Goal: Information Seeking & Learning: Check status

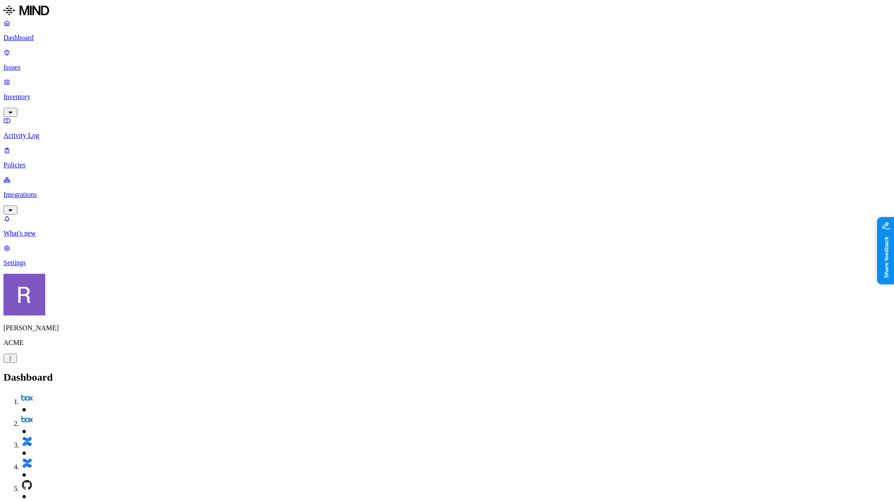
click at [34, 161] on p "Policies" at bounding box center [446, 165] width 887 height 8
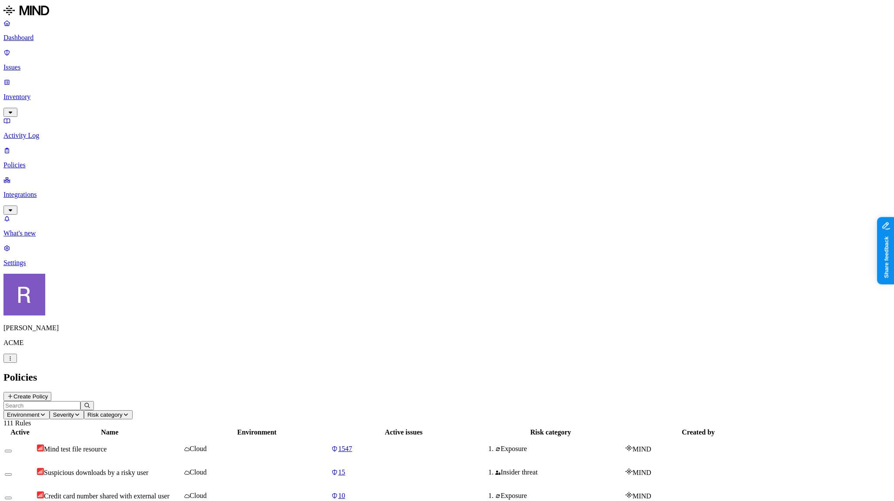
click at [46, 40] on p "Dashboard" at bounding box center [446, 38] width 887 height 8
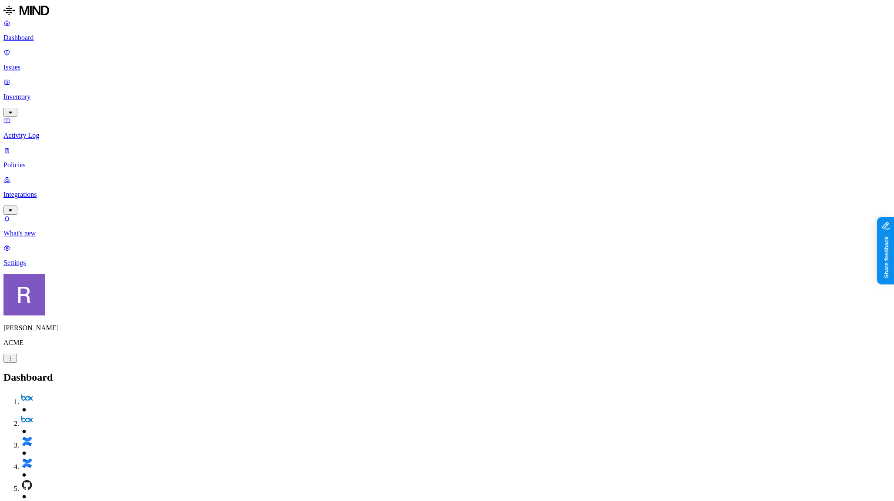
click at [46, 93] on p "Inventory" at bounding box center [446, 97] width 887 height 8
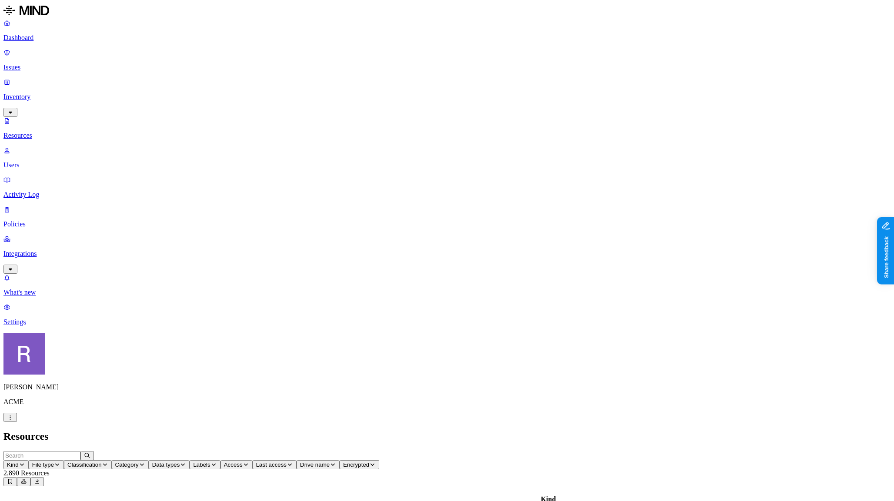
click at [102, 462] on span "Classification" at bounding box center [84, 465] width 34 height 7
click at [139, 462] on span "Category" at bounding box center [126, 465] width 23 height 7
click at [190, 460] on button "Data types" at bounding box center [169, 464] width 41 height 9
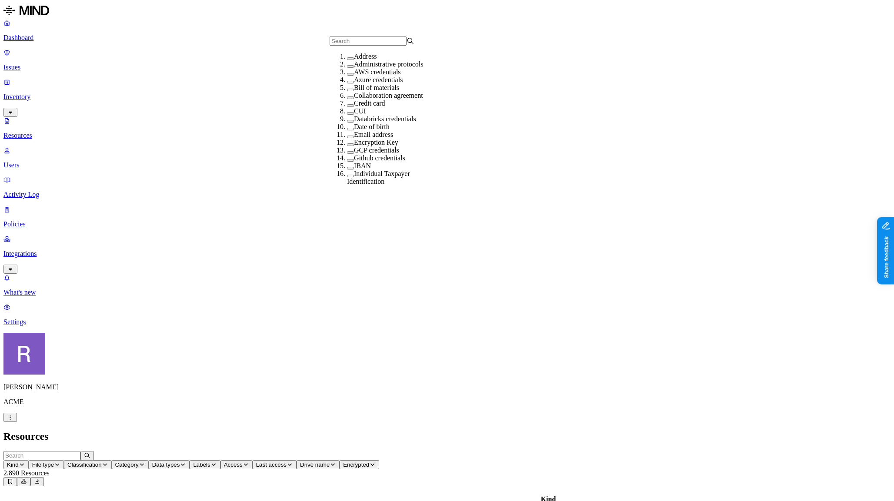
click at [365, 76] on label "AWS credentials" at bounding box center [377, 71] width 47 height 7
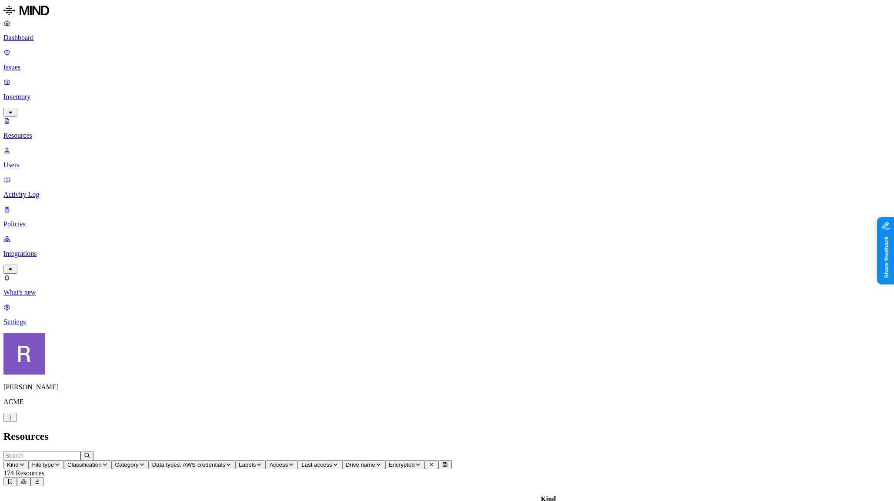
click at [298, 460] on button "Access" at bounding box center [282, 464] width 32 height 9
click at [474, 123] on span "Public" at bounding box center [479, 126] width 18 height 7
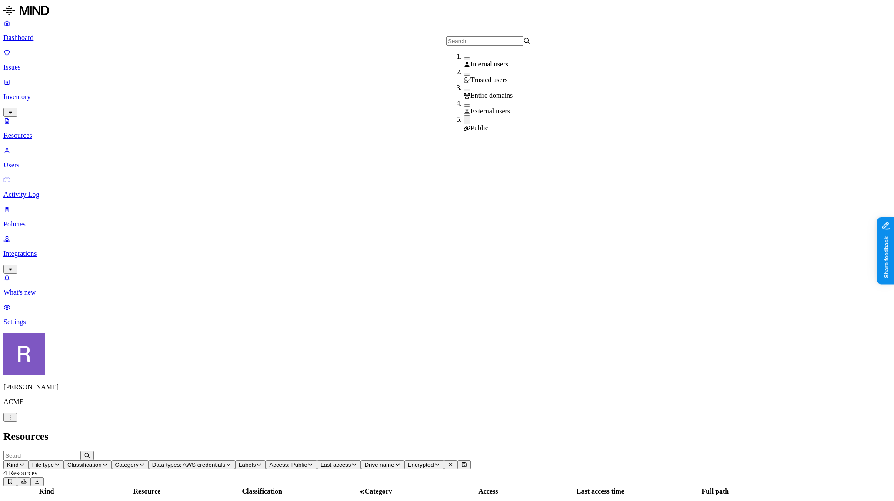
click at [40, 161] on p "Users" at bounding box center [446, 165] width 887 height 8
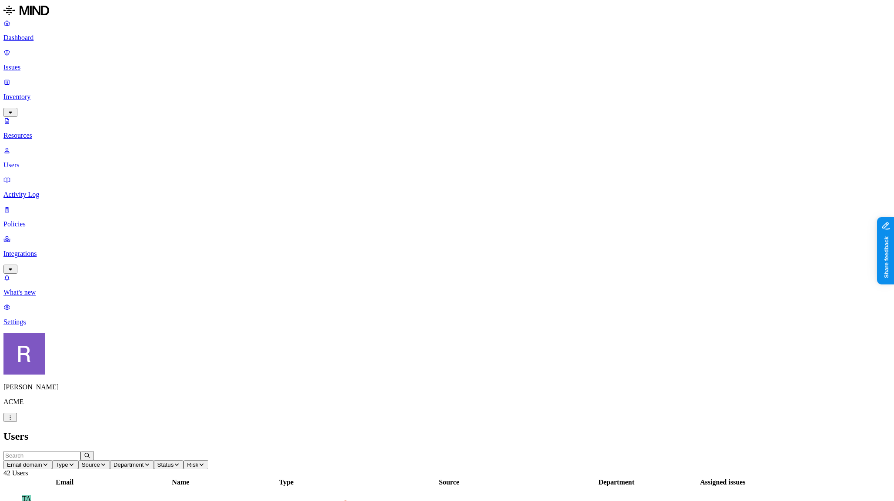
click at [36, 220] on p "Policies" at bounding box center [446, 224] width 887 height 8
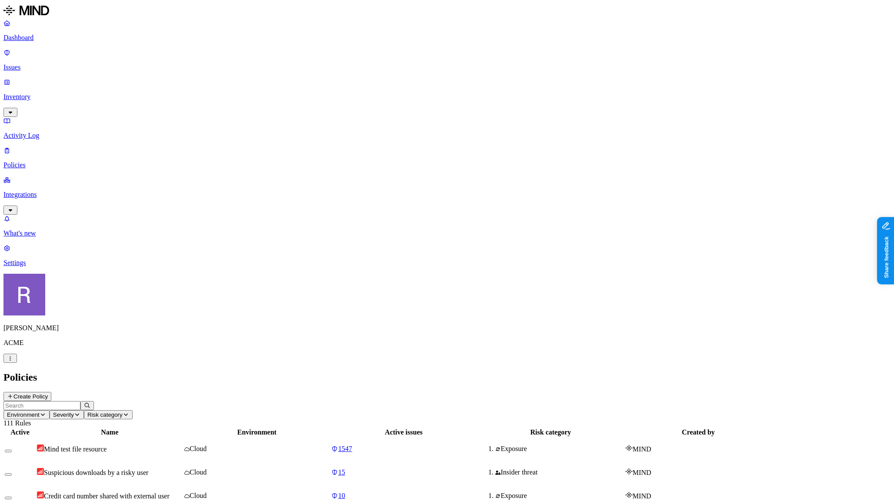
click at [51, 392] on button "Create Policy" at bounding box center [27, 396] width 48 height 9
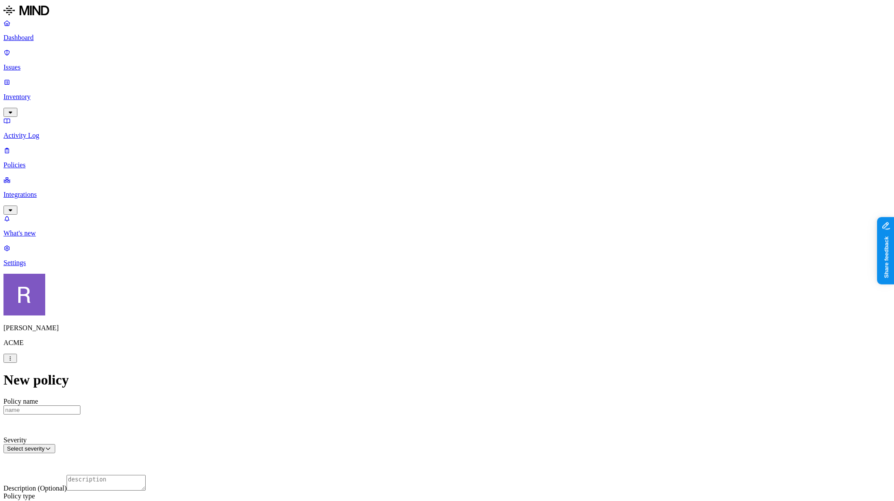
scroll to position [135, 0]
click at [398, 274] on label "Data type" at bounding box center [391, 272] width 13 height 15
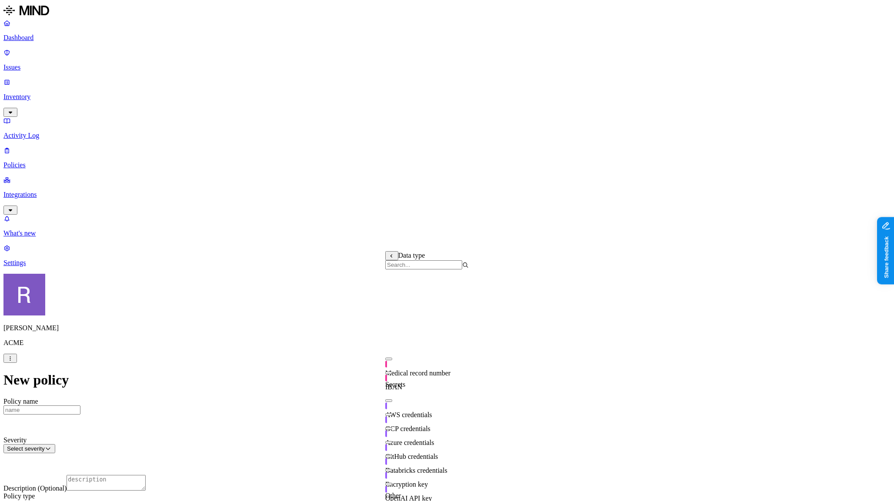
scroll to position [153, 0]
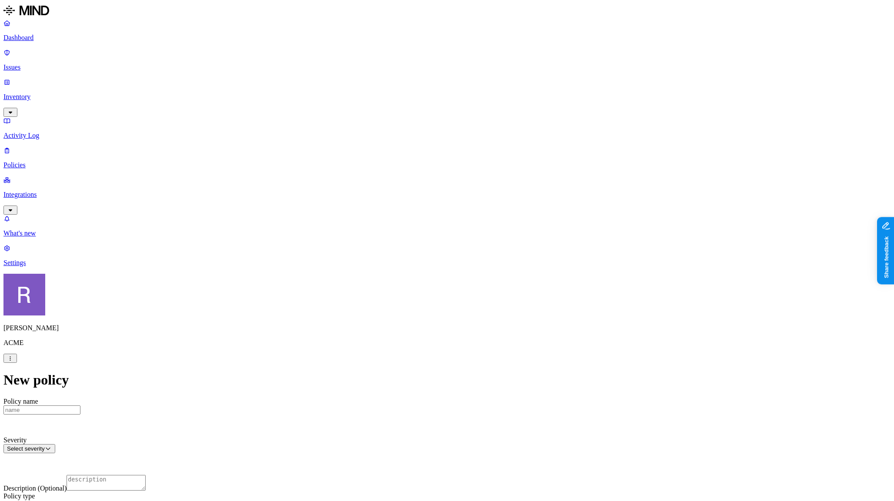
click at [426, 331] on label "Web Category" at bounding box center [413, 331] width 26 height 15
drag, startPoint x: 424, startPoint y: 362, endPoint x: 430, endPoint y: 360, distance: 6.2
click at [424, 362] on div "Gen AI" at bounding box center [441, 358] width 83 height 16
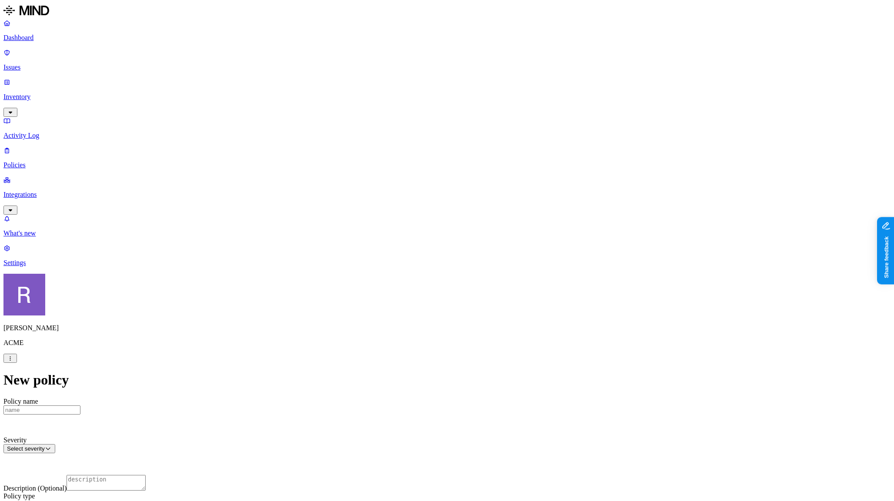
scroll to position [293, 0]
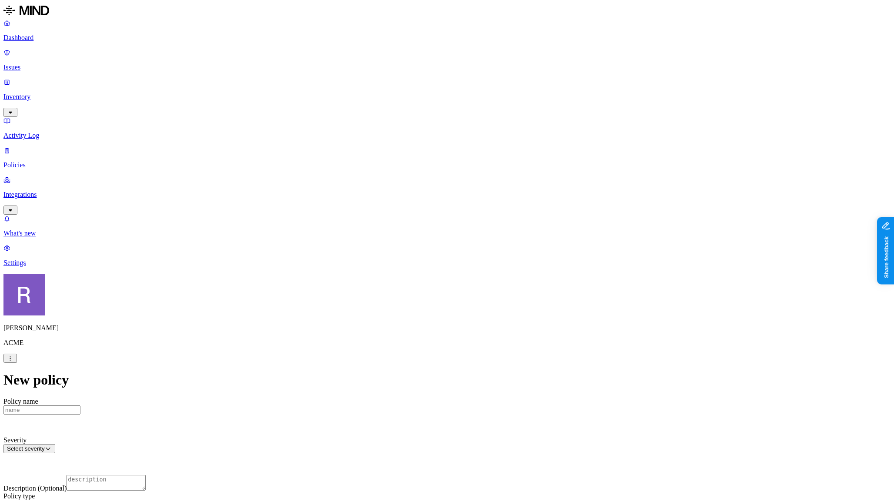
scroll to position [140, 0]
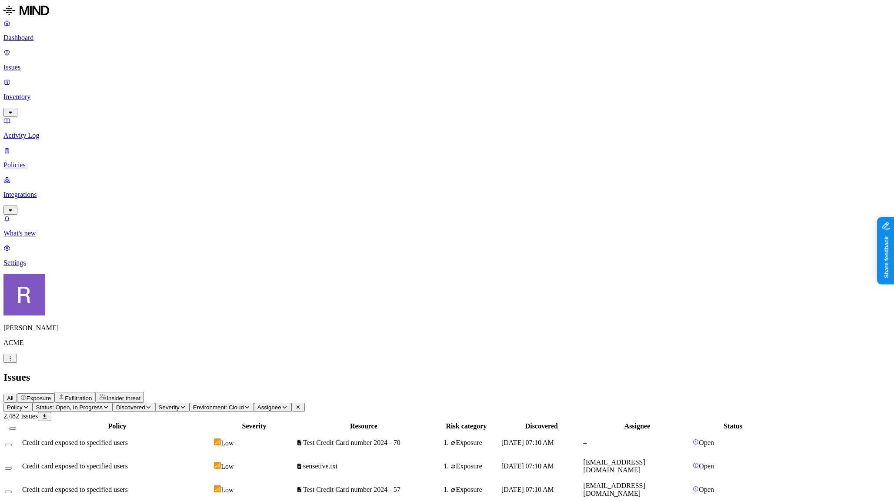
scroll to position [17, 0]
click at [41, 191] on p "Integrations" at bounding box center [446, 195] width 887 height 8
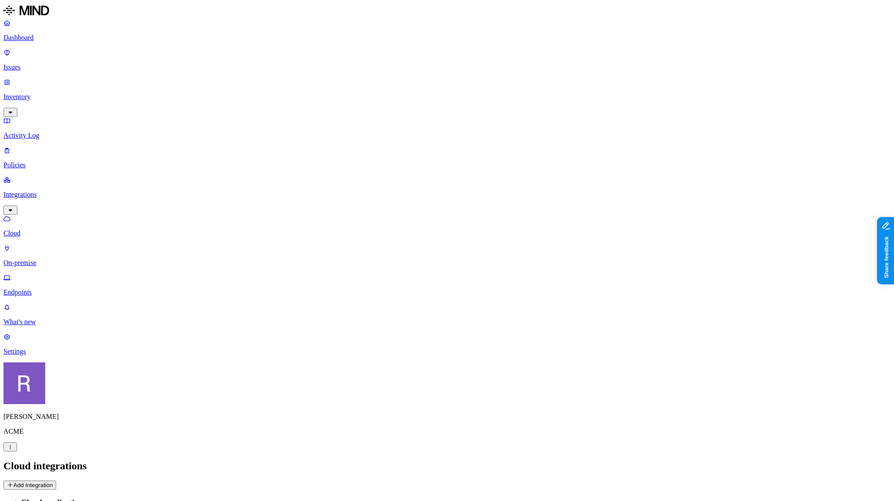
click at [48, 41] on p "Dashboard" at bounding box center [446, 38] width 887 height 8
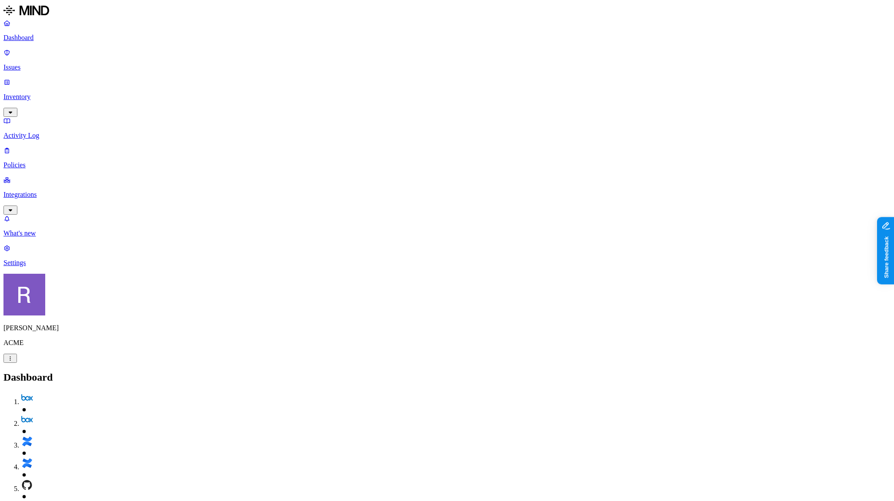
click at [43, 161] on p "Policies" at bounding box center [446, 165] width 887 height 8
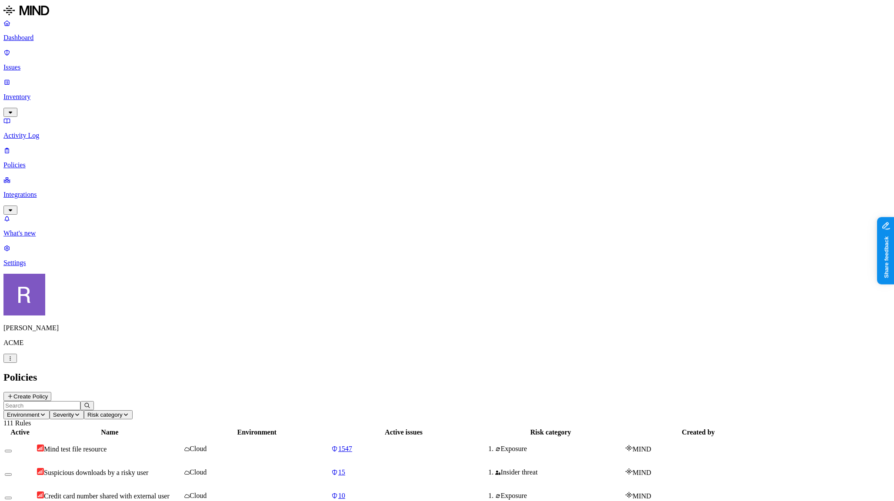
click at [51, 392] on button "Create Policy" at bounding box center [27, 396] width 48 height 9
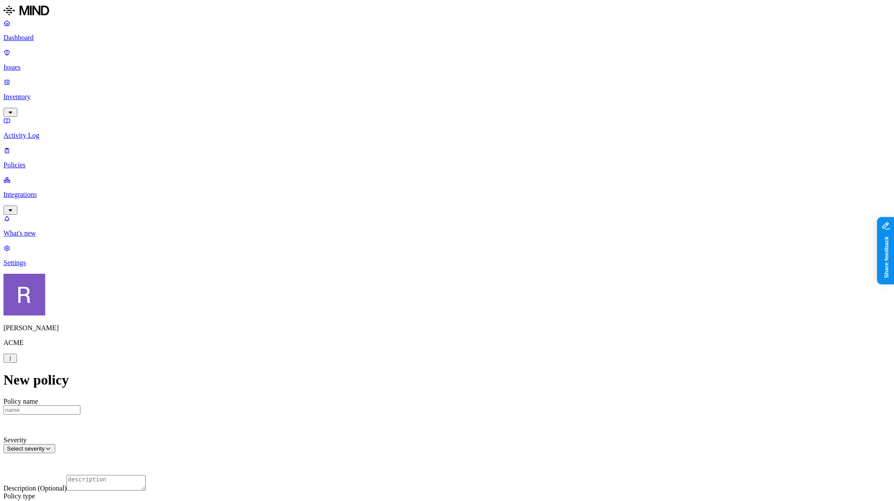
click at [439, 398] on html "Dashboard Issues Inventory Activity Log Policies Integrations What's new 1 Sett…" at bounding box center [447, 478] width 894 height 956
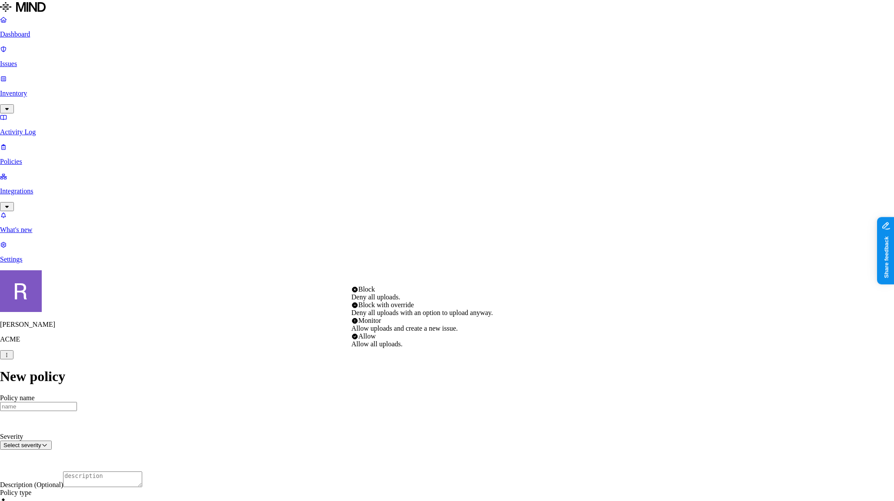
select select "4"
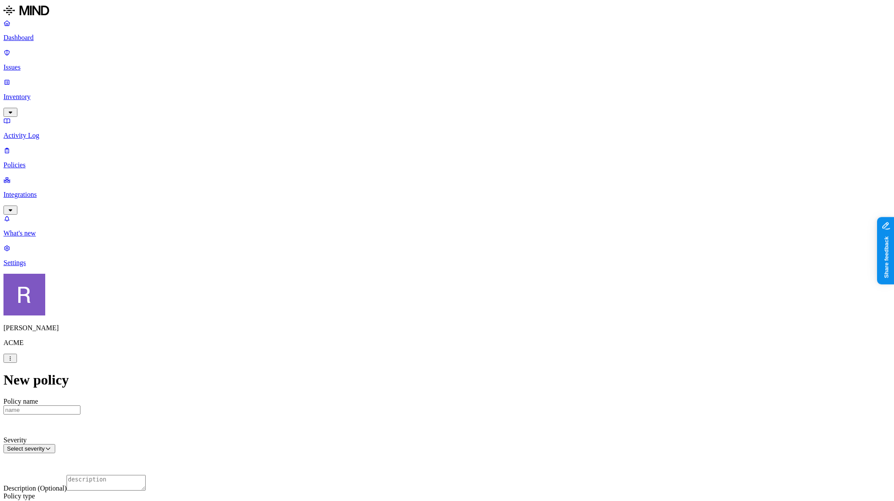
scroll to position [366, 0]
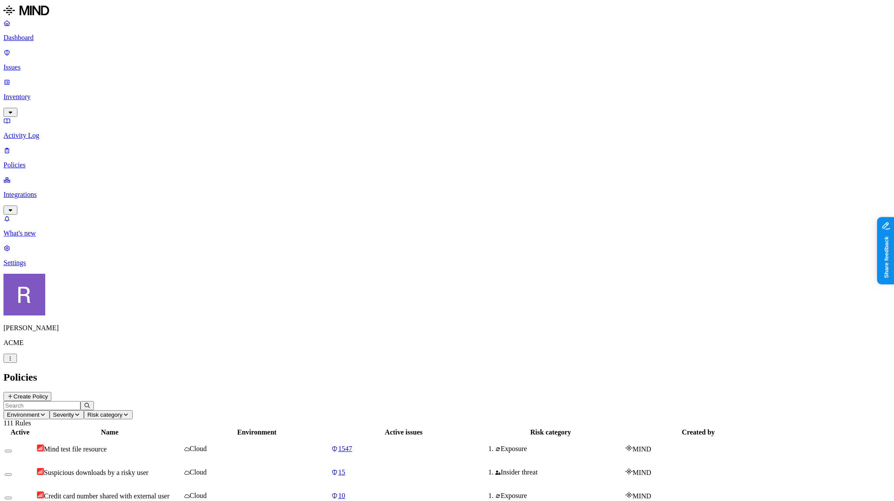
click at [39, 40] on p "Dashboard" at bounding box center [446, 38] width 887 height 8
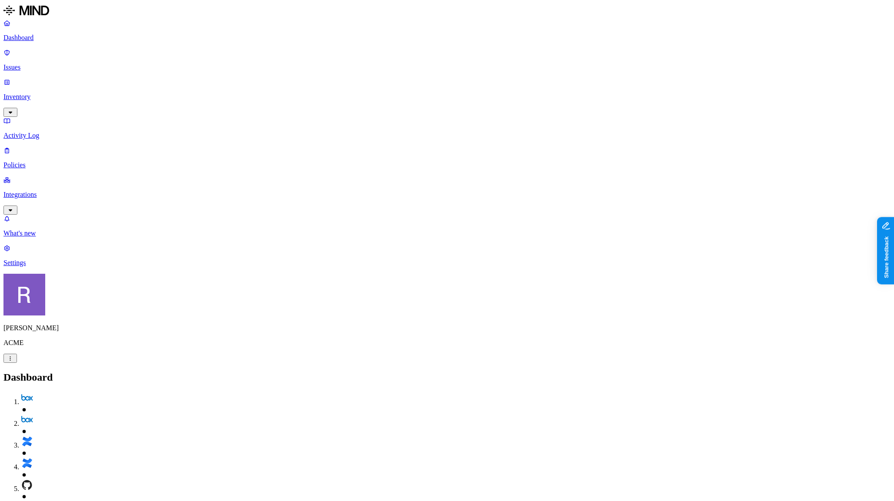
click at [23, 63] on p "Issues" at bounding box center [446, 67] width 887 height 8
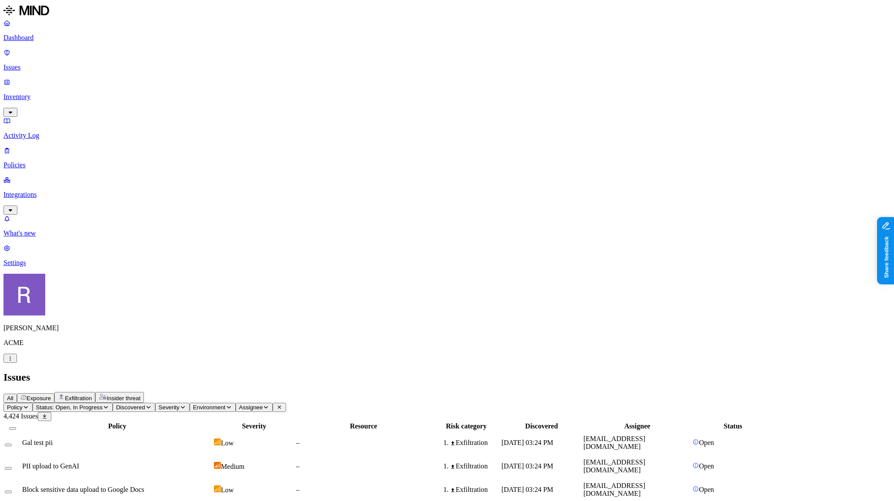
click at [43, 132] on p "Activity Log" at bounding box center [446, 136] width 887 height 8
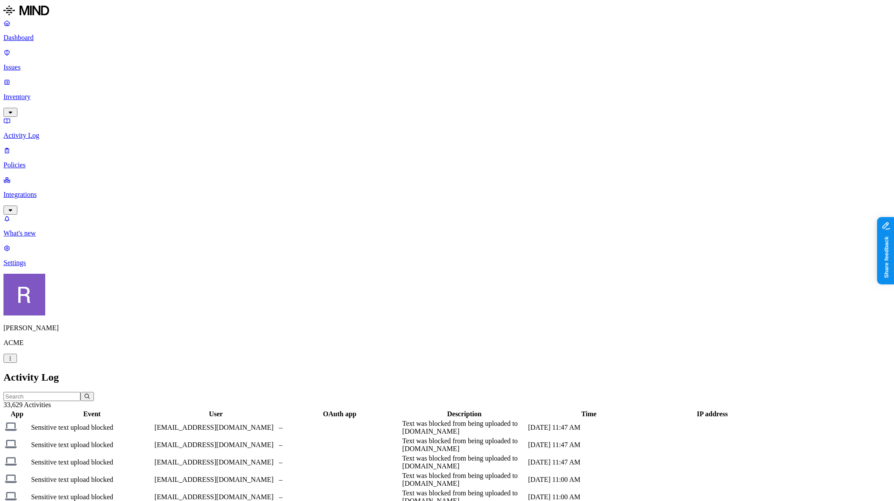
click at [277, 420] on td "hodbn@acme.tannin.io" at bounding box center [215, 428] width 123 height 17
click at [33, 49] on link "Issues" at bounding box center [446, 60] width 887 height 23
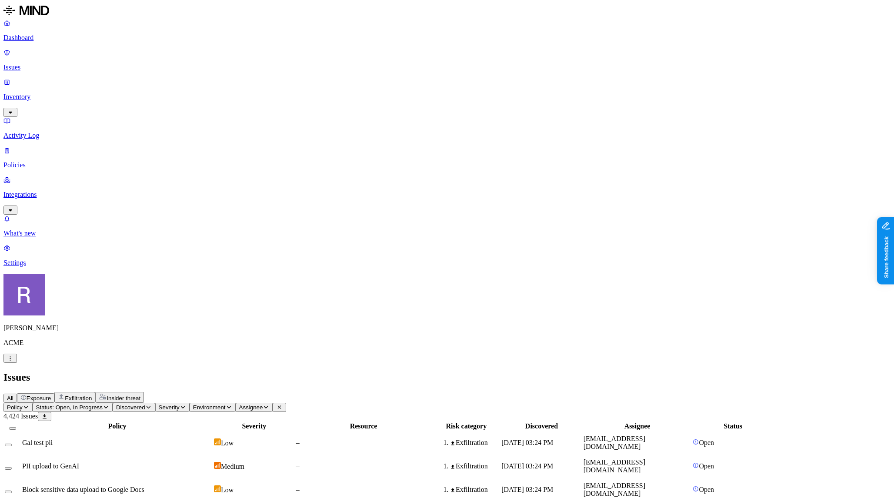
click at [212, 463] on div "PII upload to GenAI" at bounding box center [117, 467] width 190 height 8
click at [113, 403] on button "Status: Open, In Progress" at bounding box center [73, 407] width 80 height 9
click at [183, 117] on span "Resolved" at bounding box center [176, 120] width 26 height 7
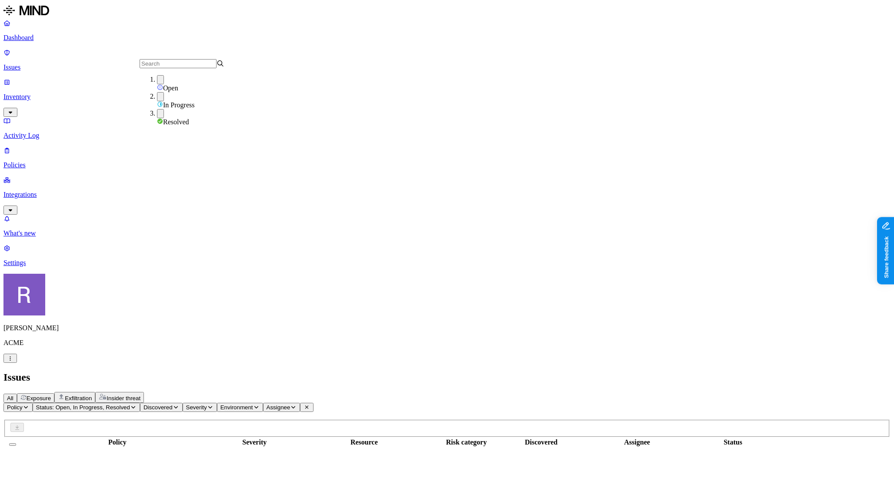
click at [163, 86] on span "Open" at bounding box center [170, 87] width 15 height 7
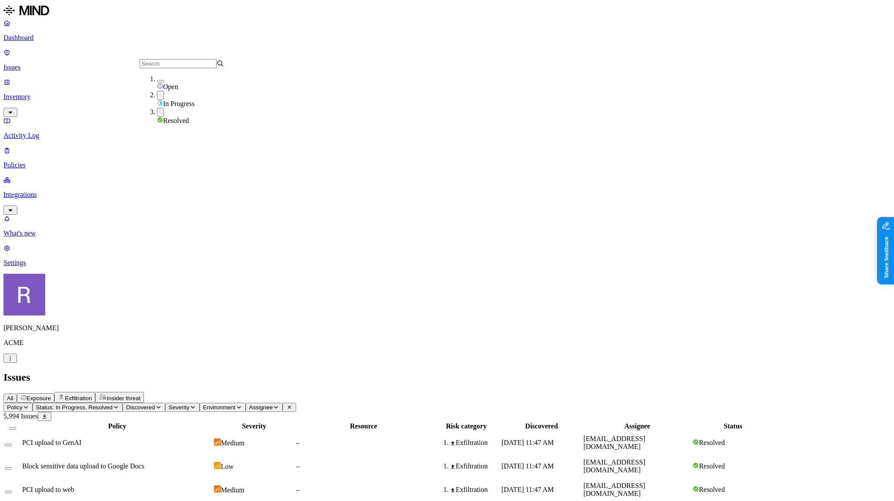
click at [167, 100] on span "In Progress" at bounding box center [178, 103] width 31 height 7
click at [450, 403] on header "Policy Status: Resolved Discovered Severity Environment Assignee 5,899 Issues" at bounding box center [446, 412] width 887 height 18
click at [212, 439] on div "PCI upload to GenAI" at bounding box center [117, 443] width 190 height 8
click at [30, 93] on p "Inventory" at bounding box center [446, 97] width 887 height 8
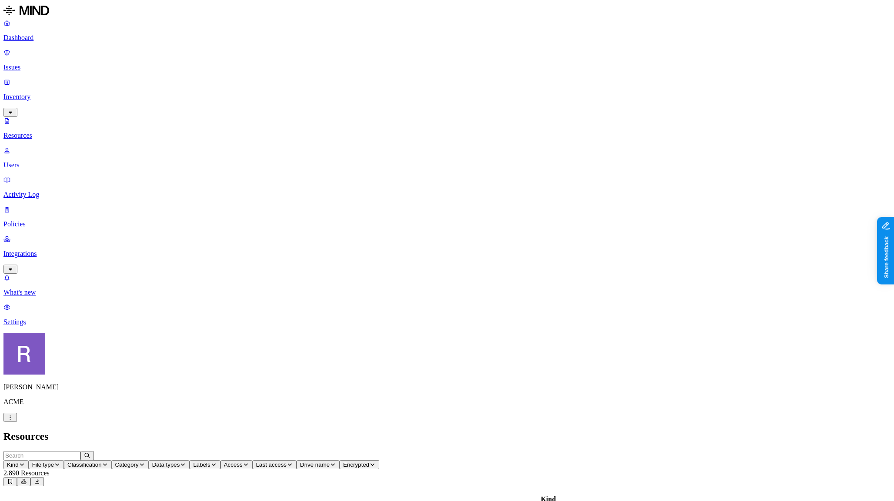
click at [180, 462] on span "Data types" at bounding box center [166, 465] width 28 height 7
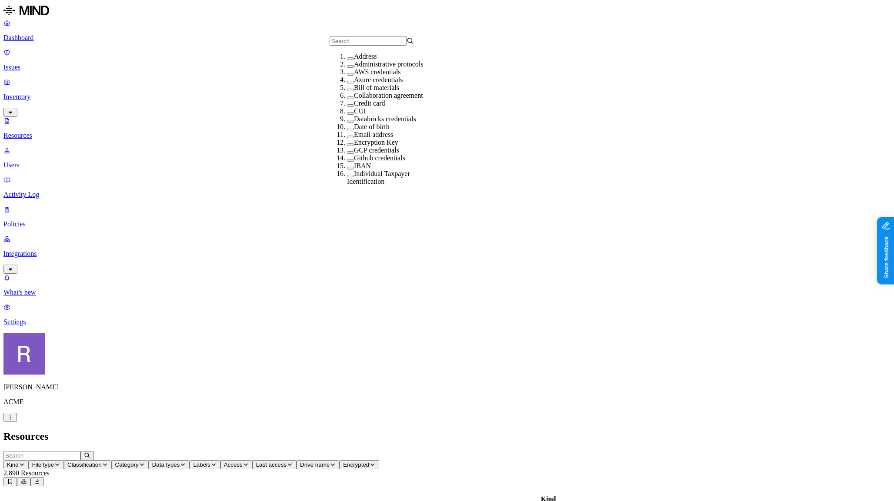
click at [149, 460] on button "Category" at bounding box center [130, 464] width 37 height 9
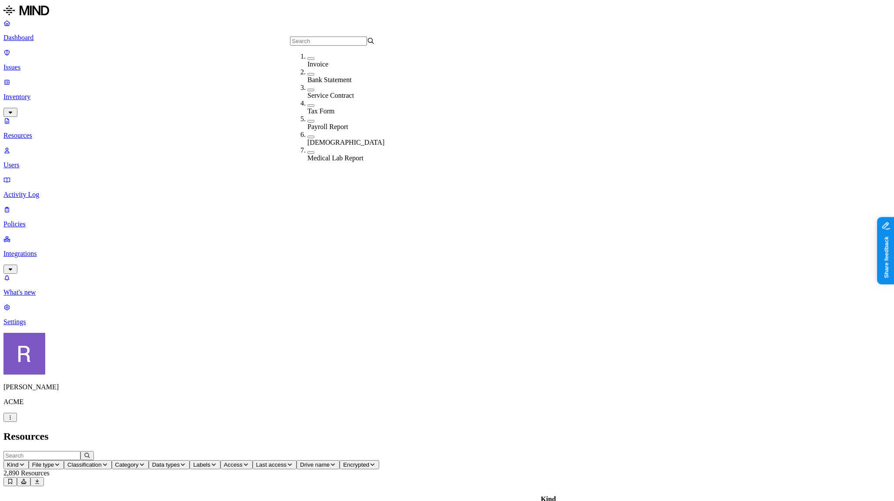
click at [180, 462] on span "Data types" at bounding box center [166, 465] width 28 height 7
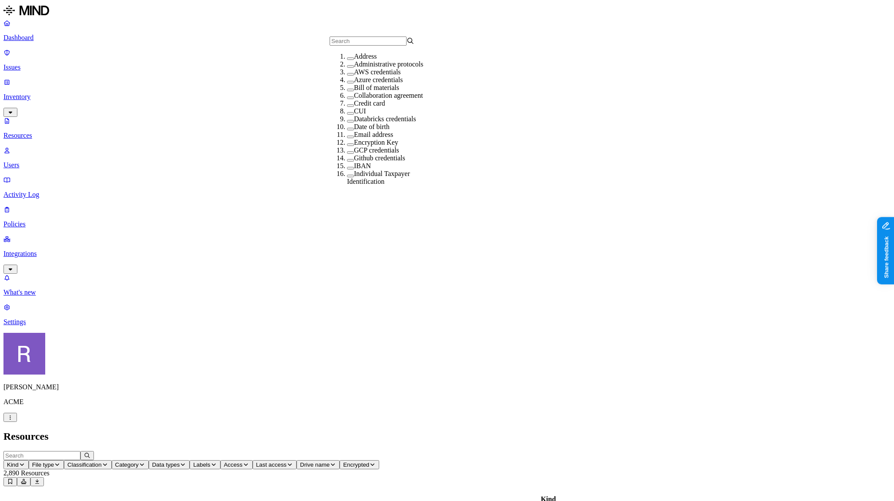
click at [356, 431] on h2 "Resources" at bounding box center [446, 437] width 887 height 12
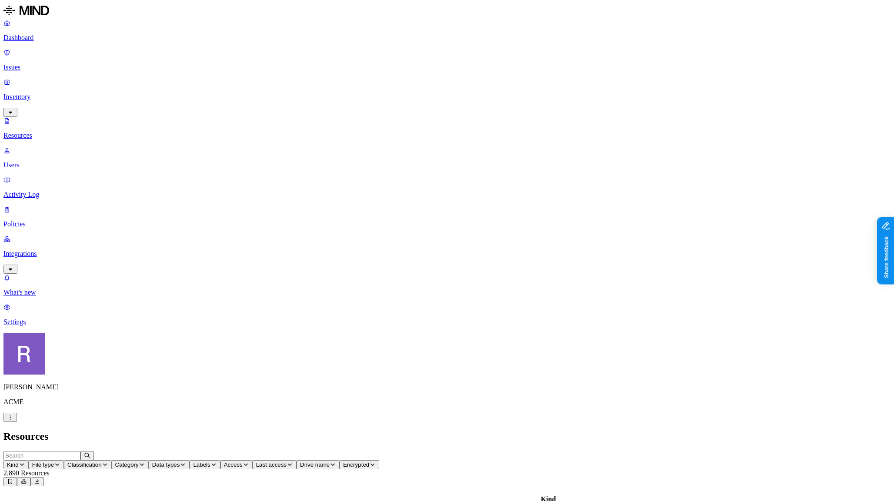
click at [58, 220] on p "Policies" at bounding box center [446, 224] width 887 height 8
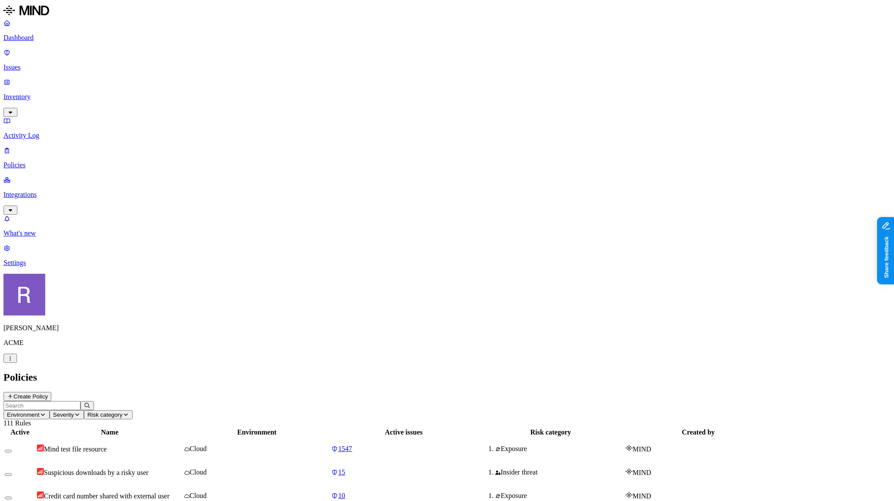
click at [51, 392] on button "Create Policy" at bounding box center [27, 396] width 48 height 9
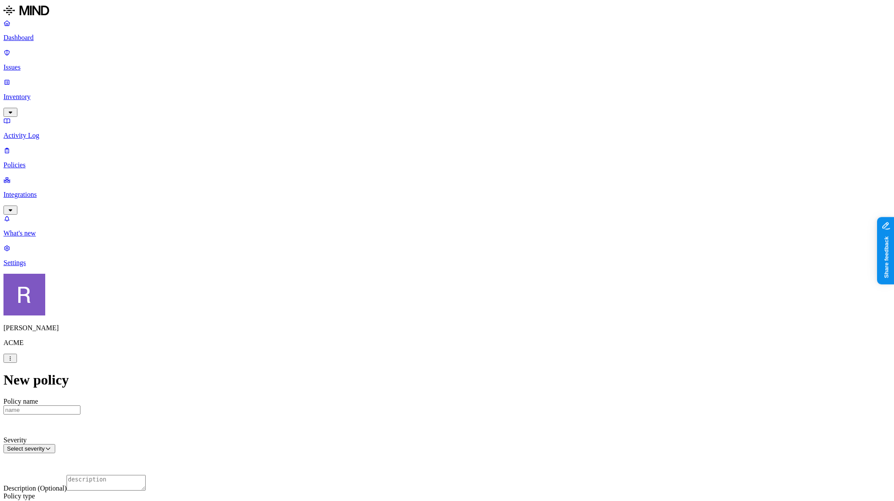
scroll to position [133, 0]
click at [397, 289] on label "File type" at bounding box center [391, 288] width 12 height 15
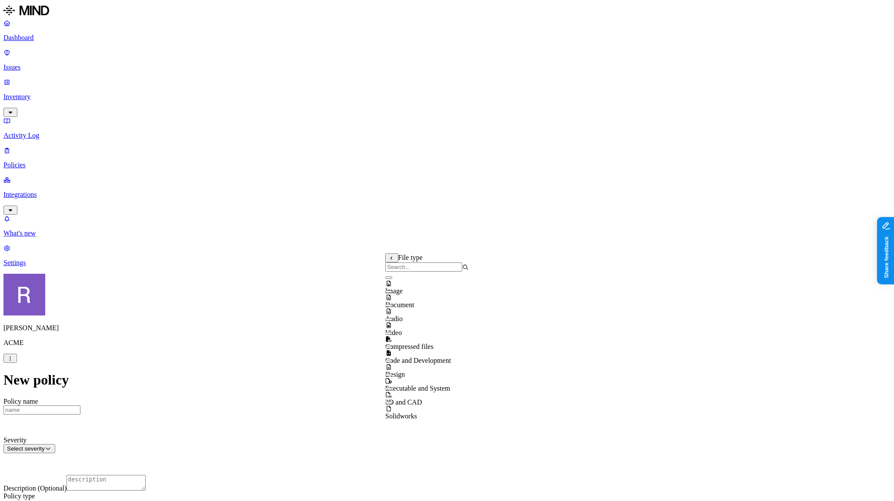
click at [392, 390] on button "button" at bounding box center [388, 389] width 7 height 3
click at [392, 392] on button "button" at bounding box center [388, 387] width 7 height 9
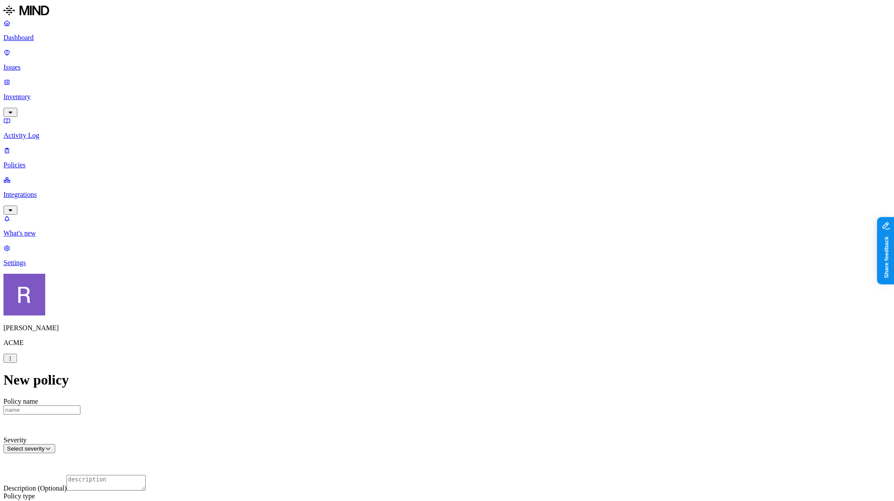
click at [27, 63] on p "Issues" at bounding box center [446, 67] width 887 height 8
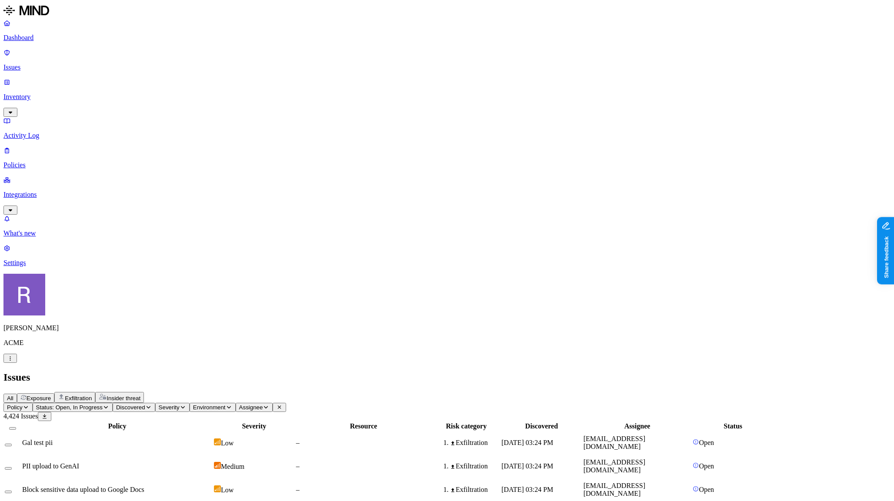
scroll to position [18, 0]
click at [51, 395] on span "Exposure" at bounding box center [39, 398] width 24 height 7
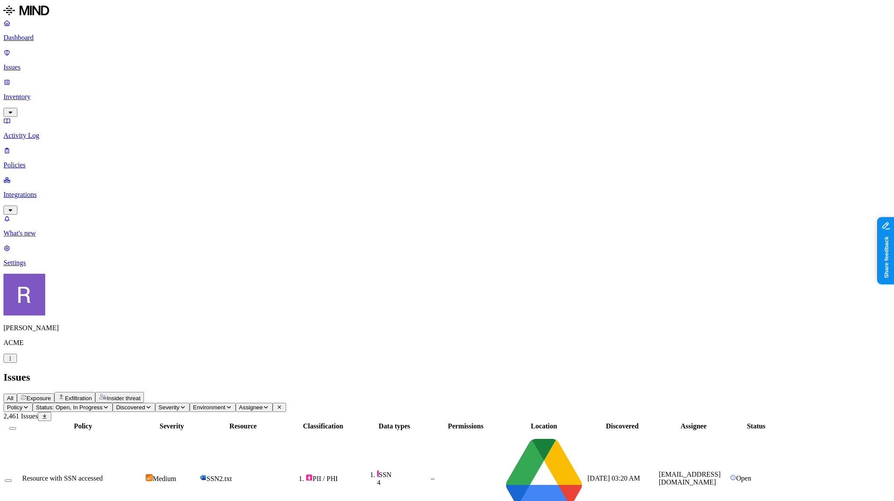
click at [43, 36] on p "Dashboard" at bounding box center [446, 38] width 887 height 8
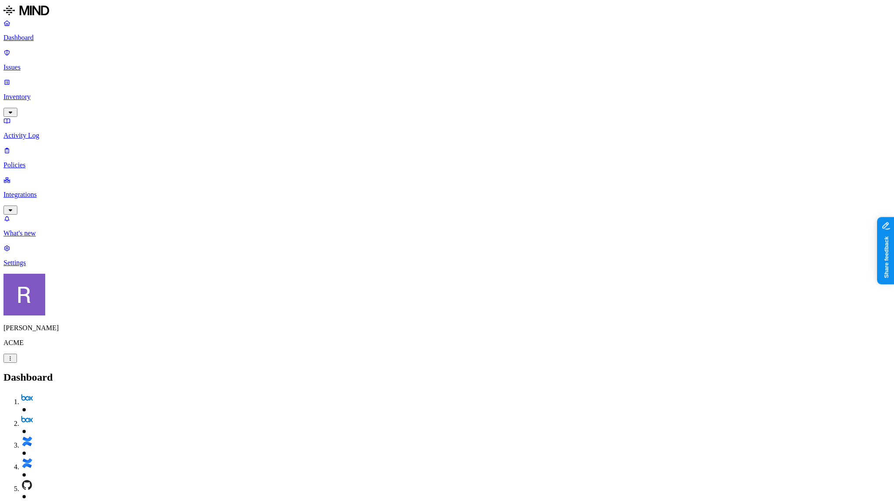
click at [43, 63] on p "Issues" at bounding box center [446, 67] width 887 height 8
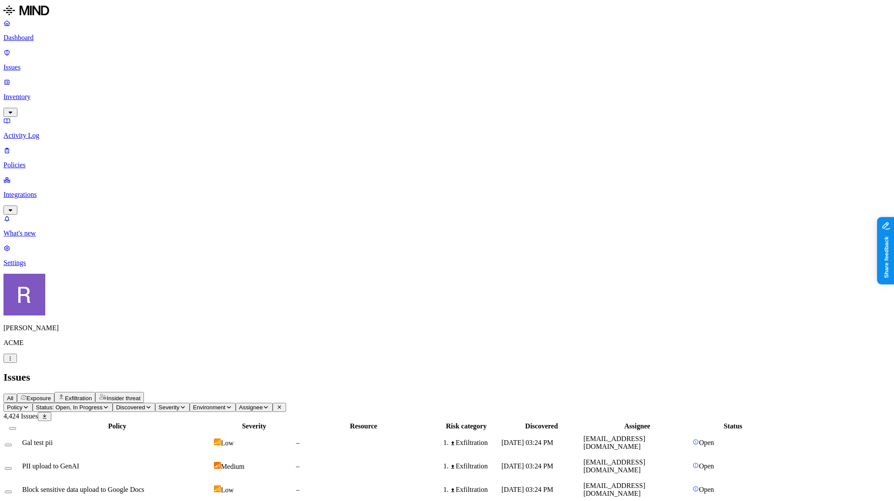
click at [51, 395] on span "Exposure" at bounding box center [39, 398] width 24 height 7
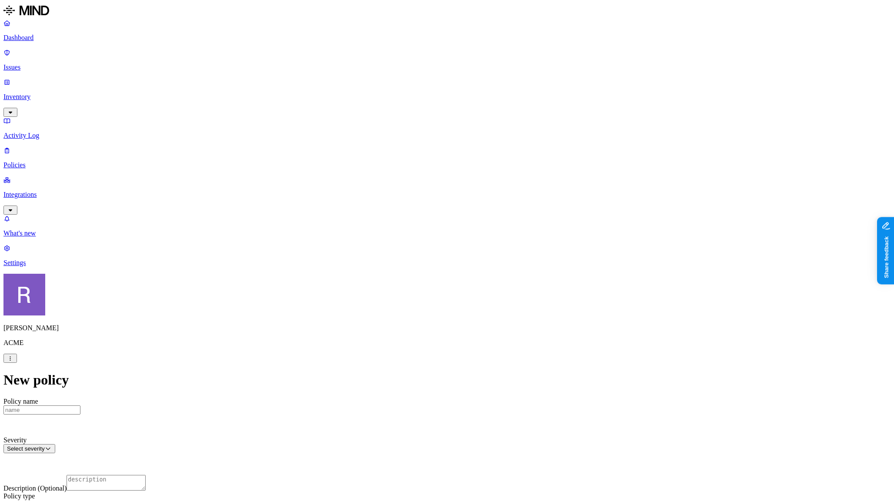
scroll to position [140, 0]
click at [47, 34] on p "Dashboard" at bounding box center [446, 38] width 887 height 8
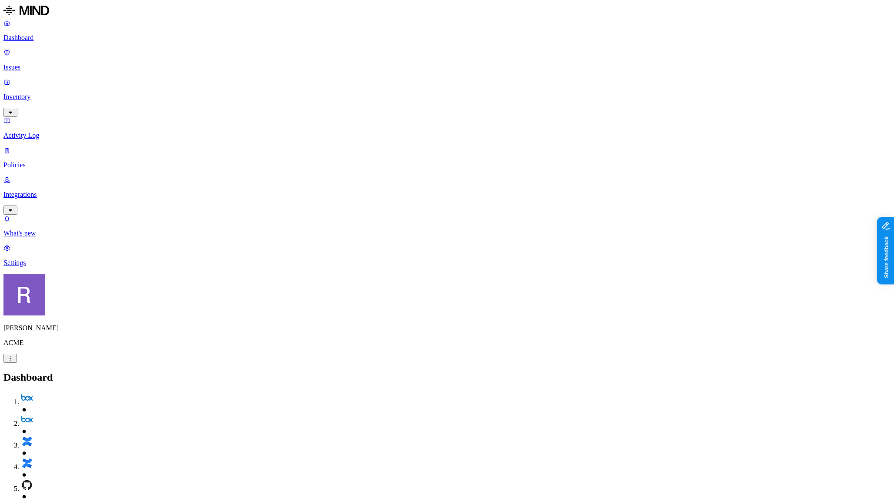
drag, startPoint x: 35, startPoint y: 113, endPoint x: 105, endPoint y: 113, distance: 70.0
click at [35, 191] on p "Integrations" at bounding box center [446, 195] width 887 height 8
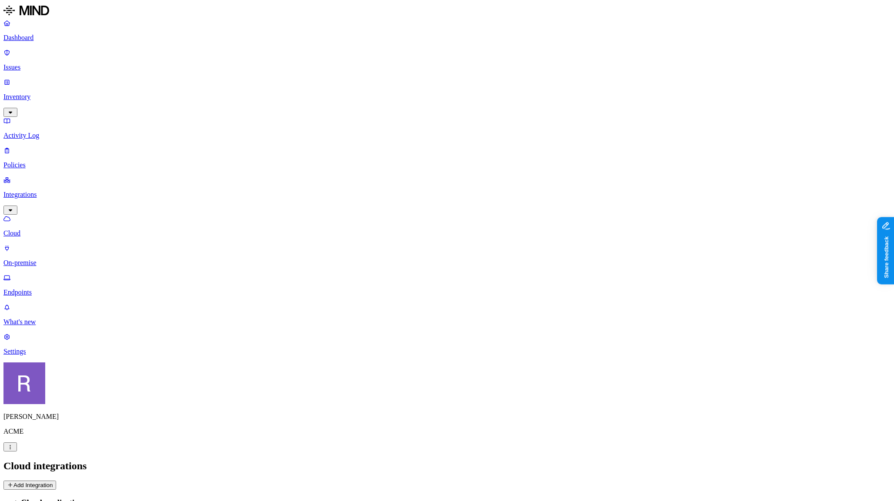
click at [56, 481] on button "Add Integration" at bounding box center [29, 485] width 53 height 9
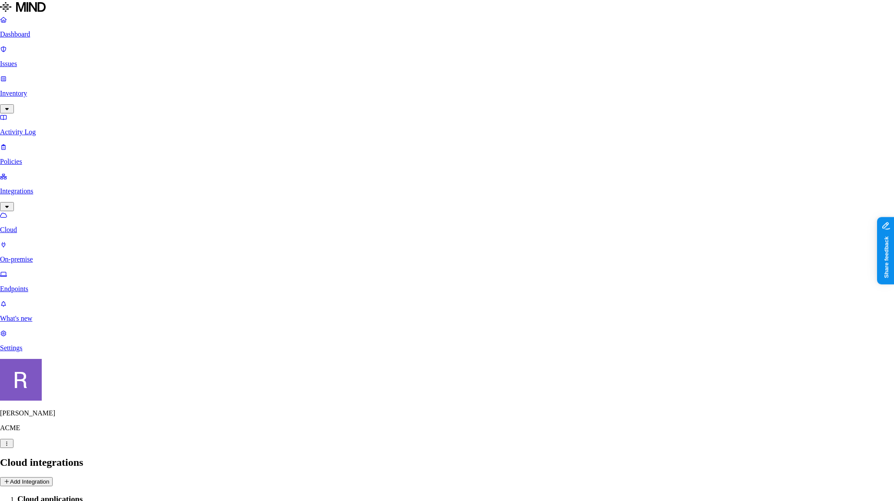
scroll to position [106, 0]
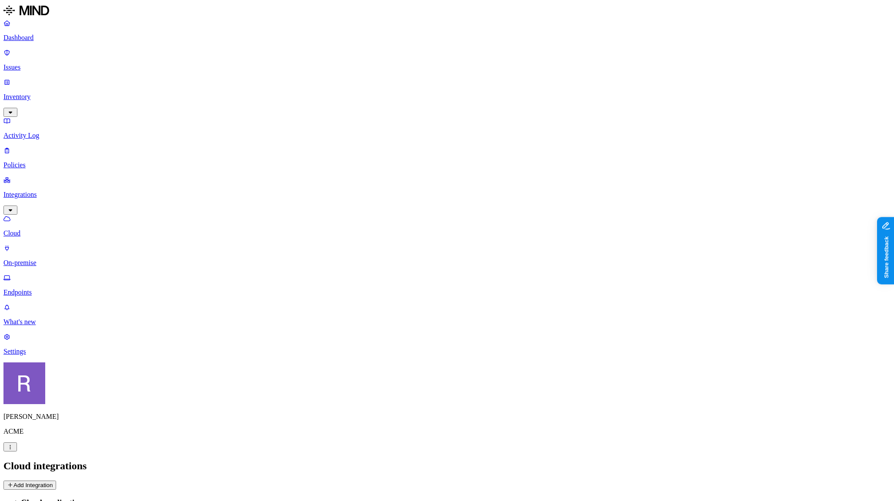
click at [45, 161] on p "Policies" at bounding box center [446, 165] width 887 height 8
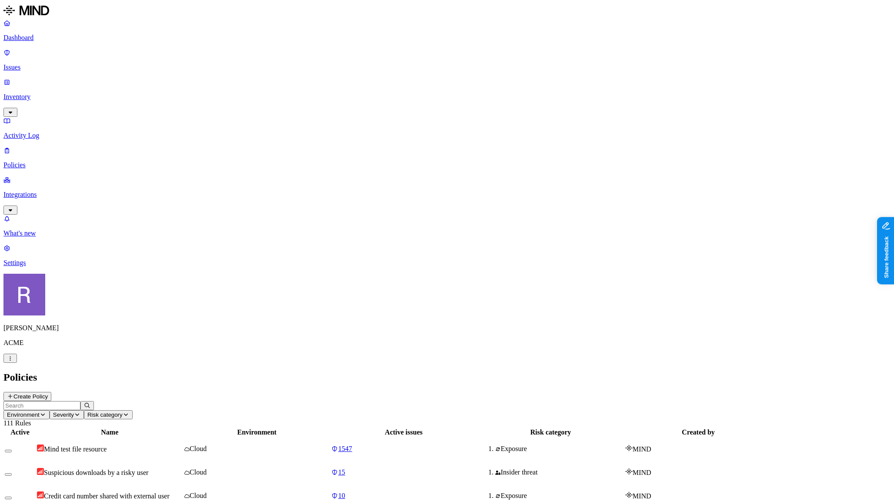
click at [51, 392] on button "Create Policy" at bounding box center [27, 396] width 48 height 9
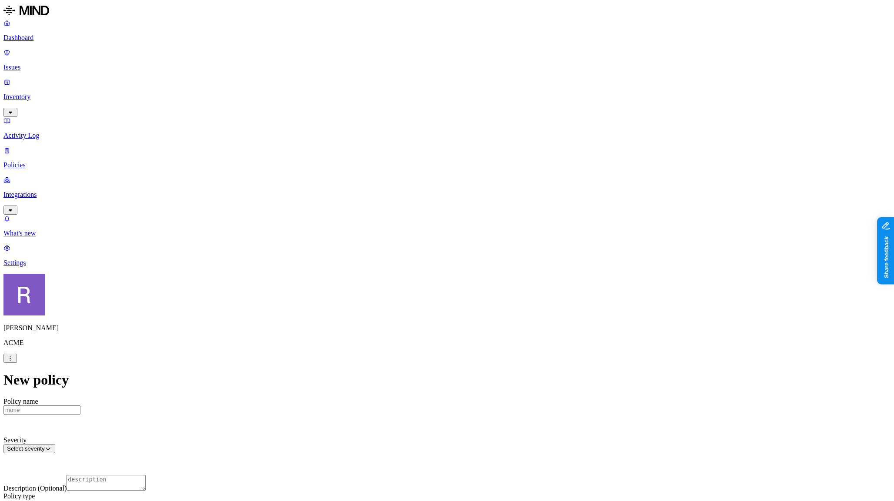
click at [40, 41] on p "Dashboard" at bounding box center [446, 38] width 887 height 8
click at [40, 93] on p "Inventory" at bounding box center [446, 97] width 887 height 8
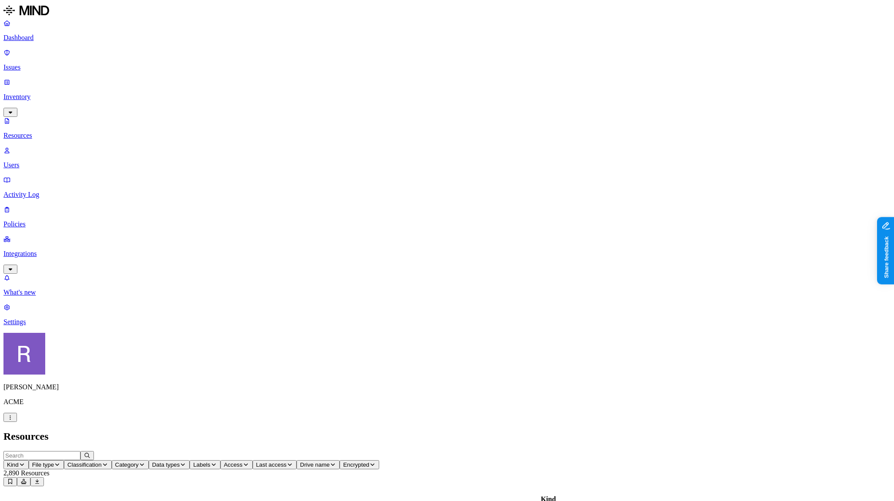
click at [102, 462] on span "Classification" at bounding box center [84, 465] width 34 height 7
click at [139, 462] on span "Category" at bounding box center [126, 465] width 23 height 7
click at [180, 462] on span "Data types" at bounding box center [166, 465] width 28 height 7
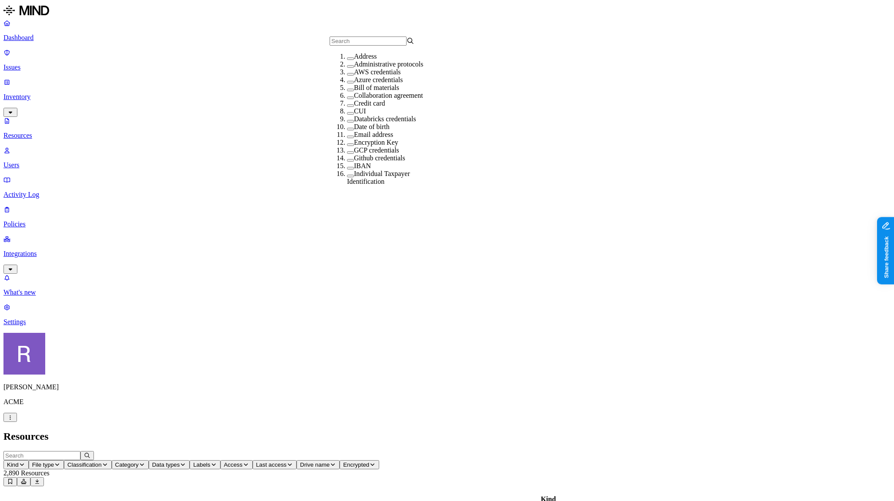
click at [41, 40] on p "Dashboard" at bounding box center [446, 38] width 887 height 8
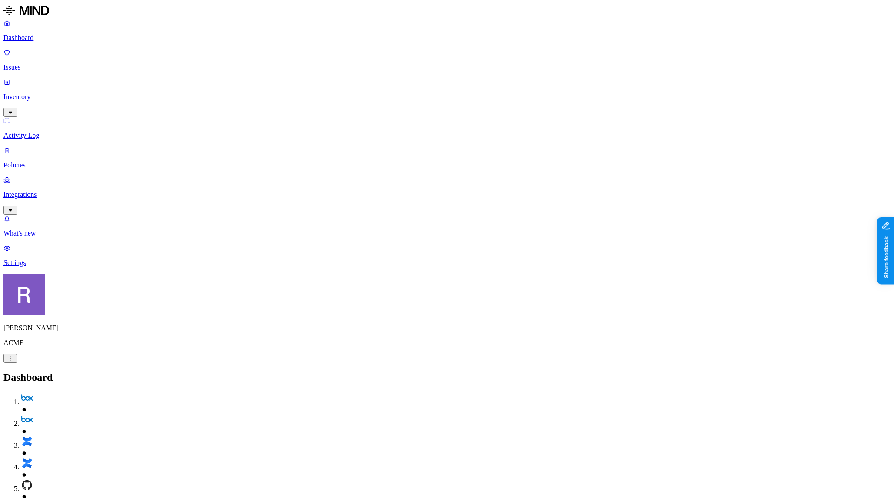
click at [30, 161] on p "Policies" at bounding box center [446, 165] width 887 height 8
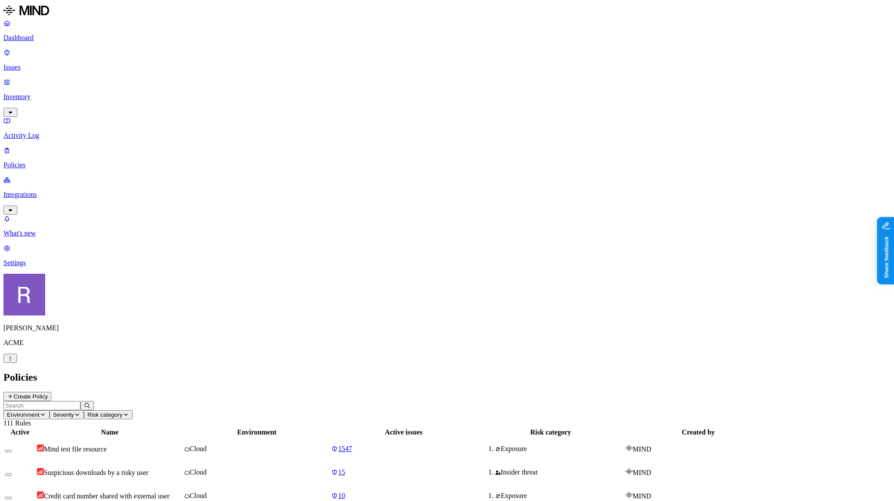
click at [51, 392] on button "Create Policy" at bounding box center [27, 396] width 48 height 9
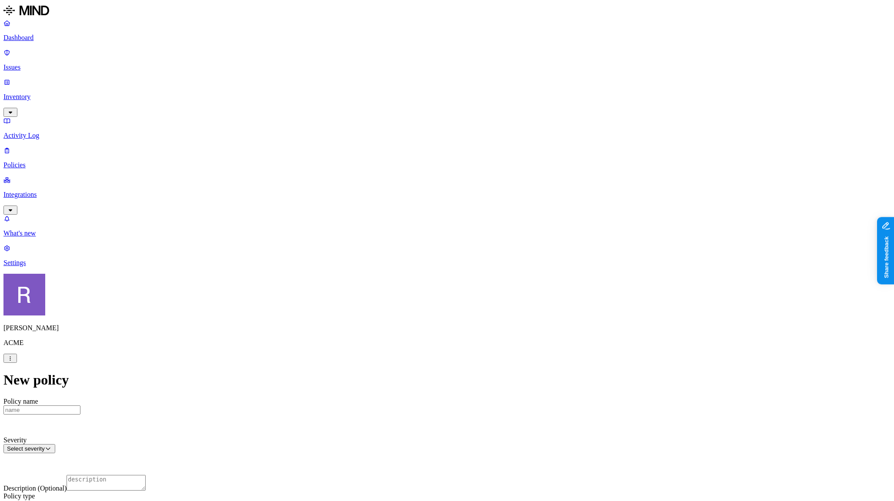
click at [37, 39] on p "Dashboard" at bounding box center [446, 38] width 887 height 8
click at [12, 210] on icon "button" at bounding box center [10, 211] width 3 height 2
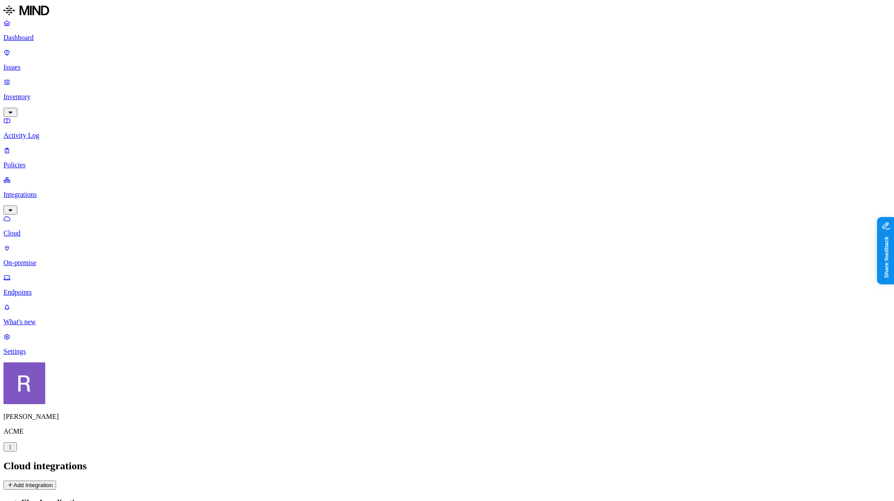
click at [33, 40] on p "Dashboard" at bounding box center [446, 38] width 887 height 8
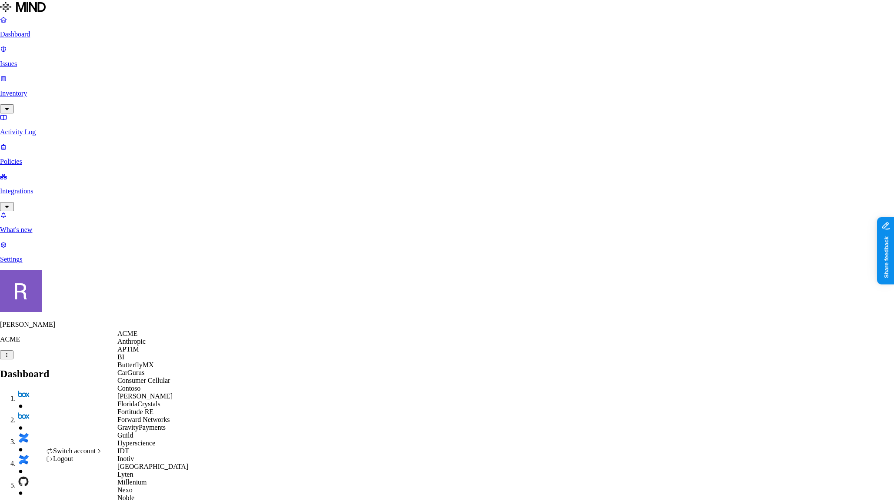
scroll to position [431, 0]
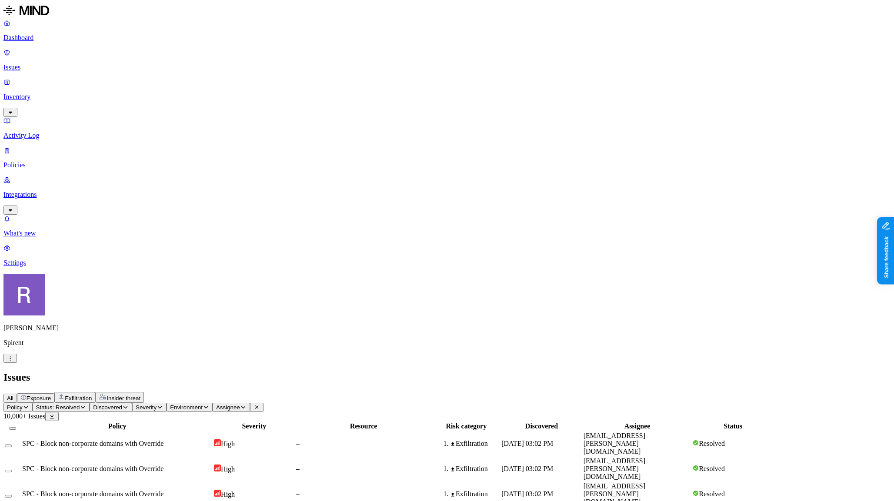
drag, startPoint x: 732, startPoint y: 374, endPoint x: 822, endPoint y: 376, distance: 89.6
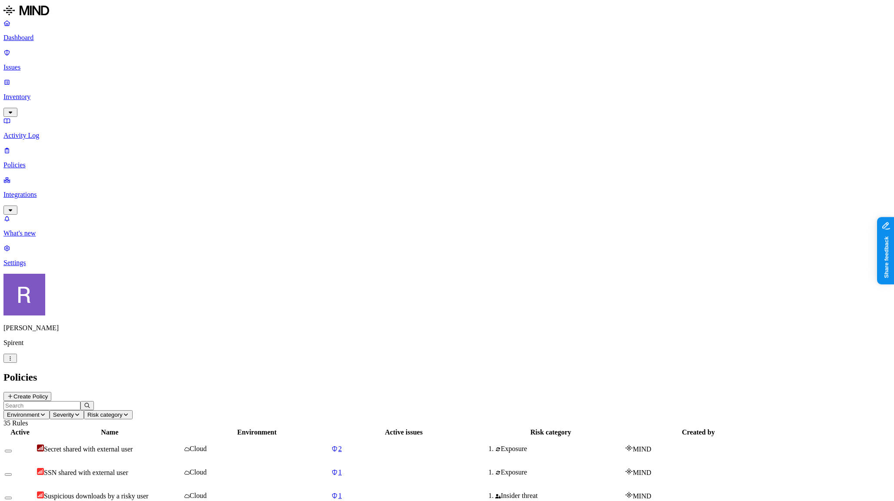
click at [37, 63] on p "Issues" at bounding box center [446, 67] width 887 height 8
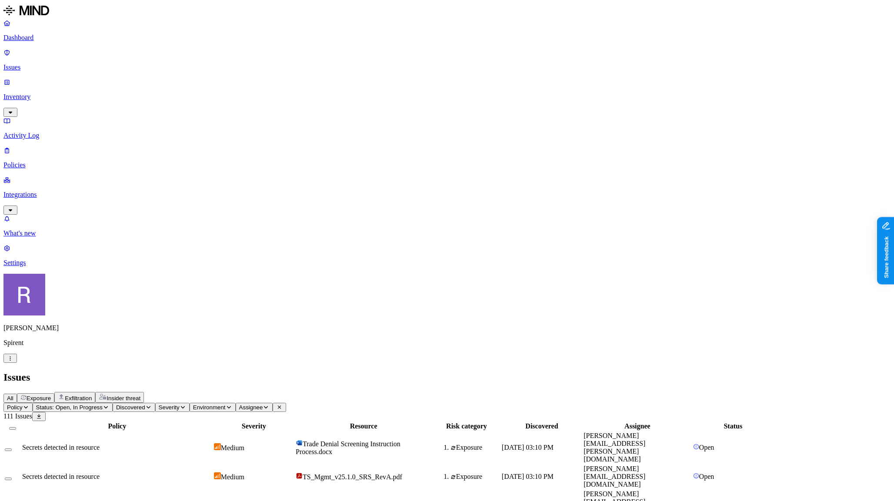
click at [103, 404] on span "Status: Open, In Progress" at bounding box center [69, 407] width 67 height 7
click at [340, 392] on div "All Exposure Exfiltration Insider threat" at bounding box center [446, 397] width 887 height 11
click at [29, 405] on icon "button" at bounding box center [26, 407] width 7 height 5
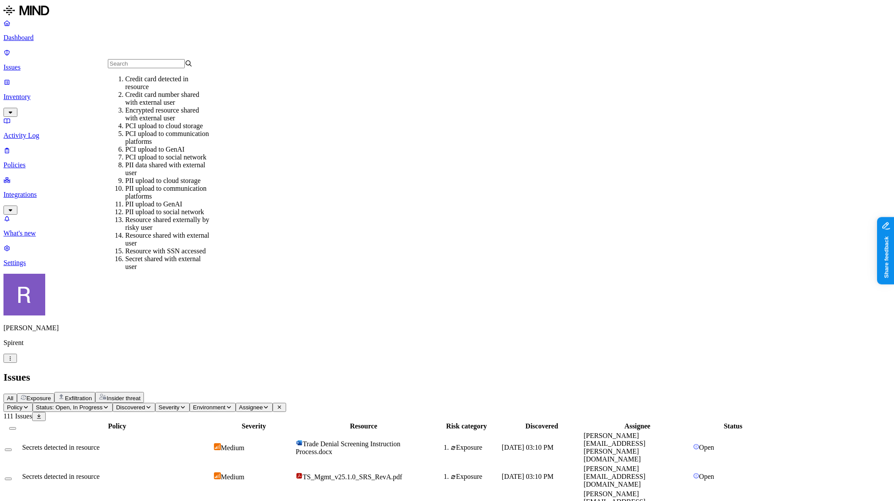
click at [134, 67] on input "text" at bounding box center [146, 63] width 77 height 9
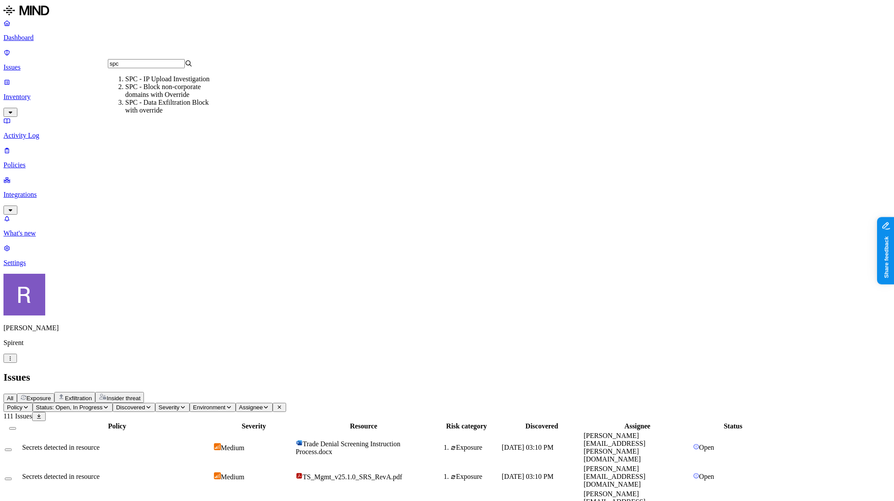
type input "spc"
click at [141, 114] on div "SPC - Data Exfiltration Block with override" at bounding box center [167, 107] width 85 height 16
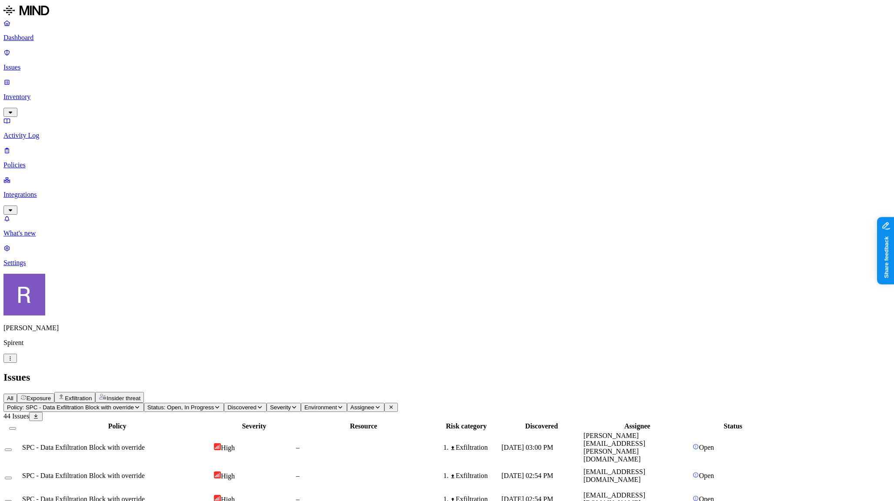
scroll to position [127, 0]
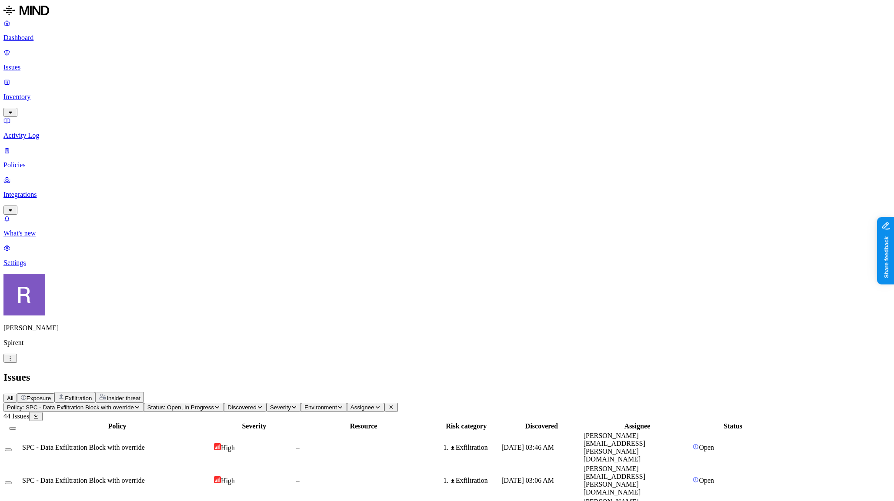
scroll to position [0, 0]
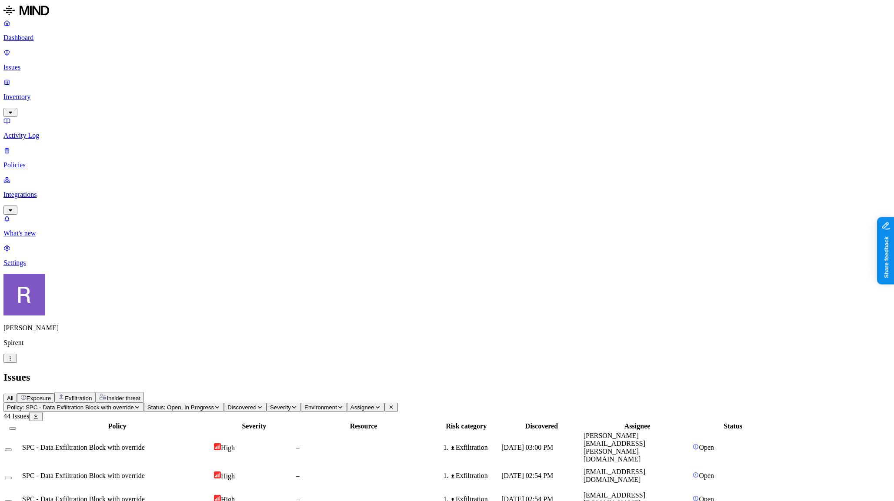
click at [214, 404] on span "Status: Open, In Progress" at bounding box center [180, 407] width 67 height 7
click at [249, 117] on span "Resolved" at bounding box center [249, 120] width 26 height 7
click at [258, 118] on div "Resolved" at bounding box center [272, 117] width 85 height 17
click at [321, 392] on div "All Exposure Exfiltration Insider threat" at bounding box center [446, 397] width 887 height 11
click at [140, 405] on icon "button" at bounding box center [137, 407] width 7 height 5
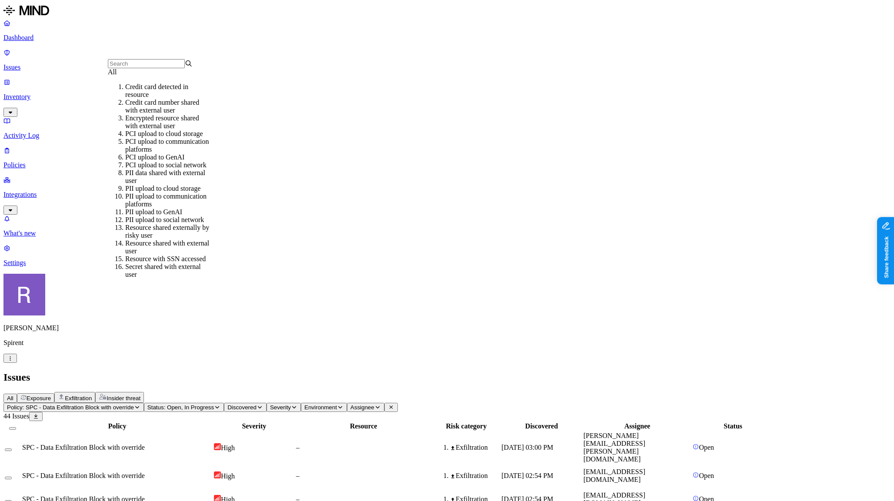
click at [163, 68] on input "text" at bounding box center [146, 63] width 77 height 9
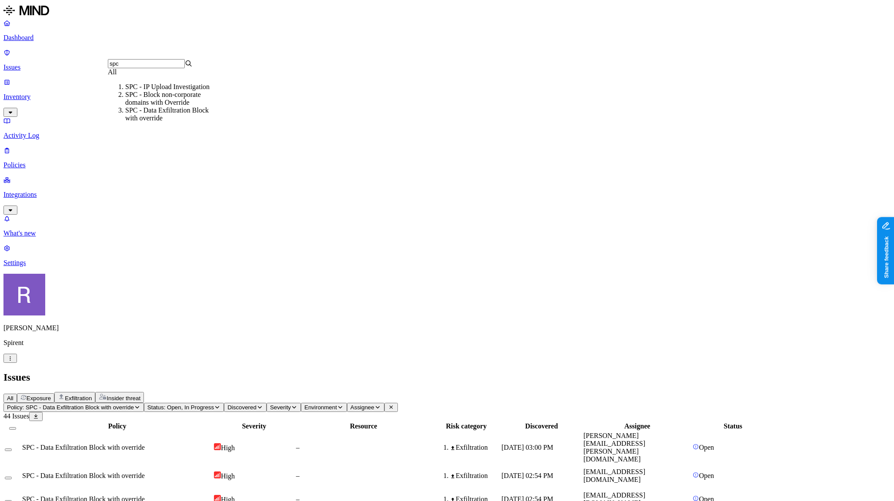
type input "spc"
click at [159, 107] on div "SPC - Block non-corporate domains with Override" at bounding box center [167, 99] width 85 height 16
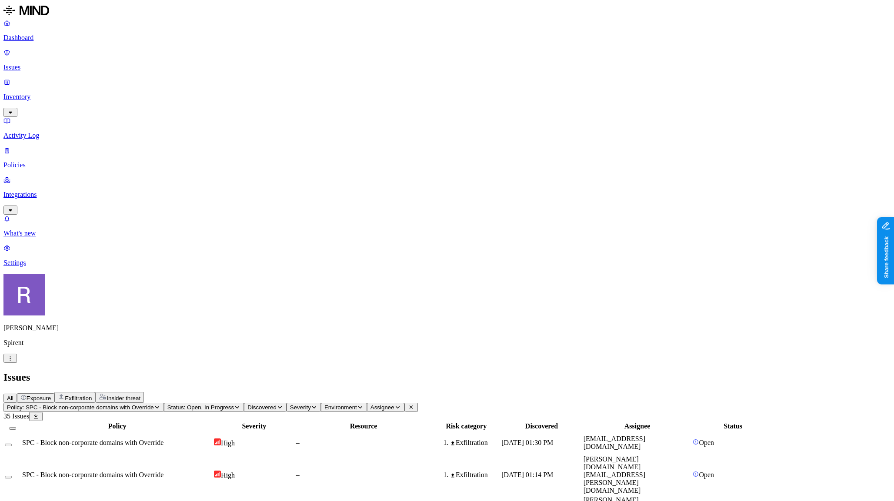
click at [95, 392] on button "Exfiltration" at bounding box center [74, 397] width 41 height 11
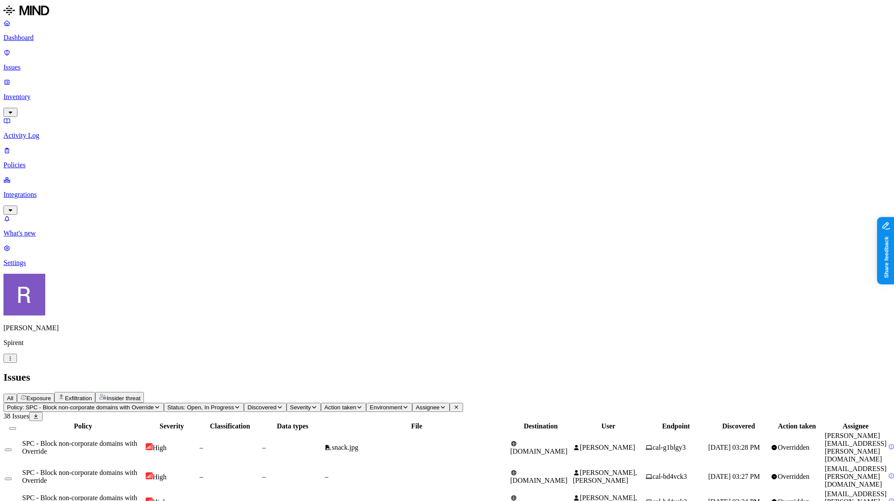
click at [324, 432] on td "–" at bounding box center [293, 448] width 62 height 32
